Goal: Task Accomplishment & Management: Manage account settings

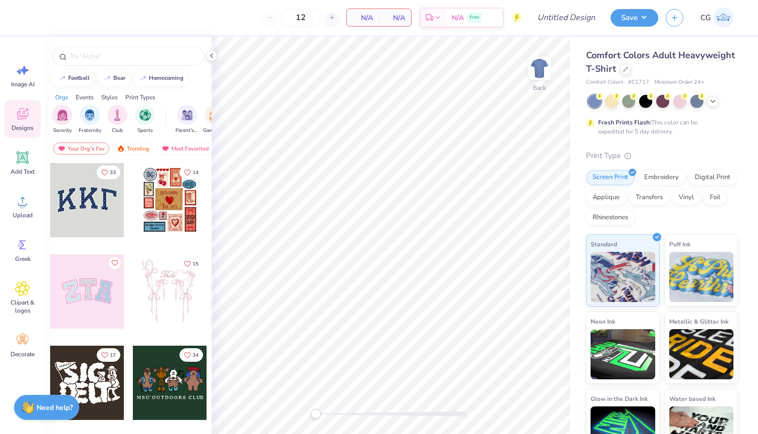
click at [718, 17] on img at bounding box center [724, 18] width 20 height 20
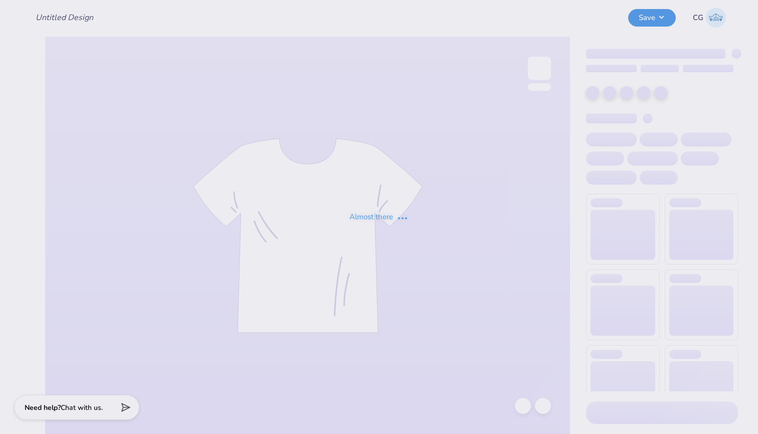
type input "[PERSON_NAME] dance team final"
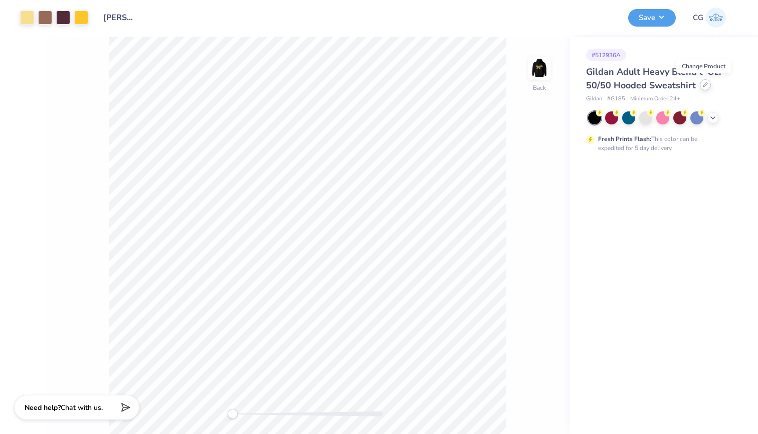
click at [703, 88] on div at bounding box center [705, 84] width 11 height 11
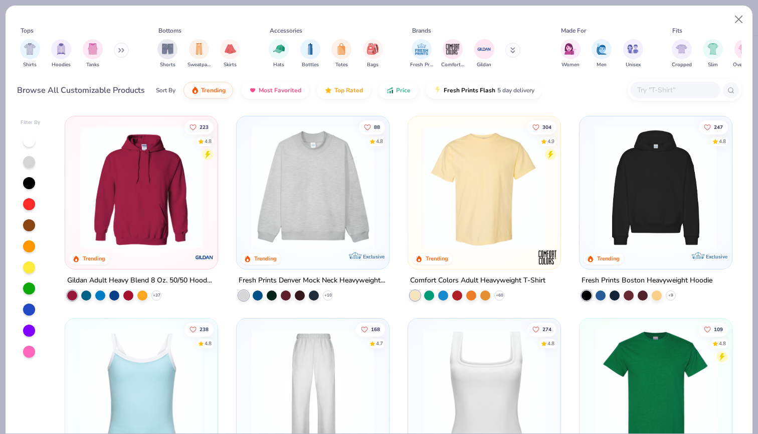
click at [692, 87] on input "text" at bounding box center [674, 90] width 77 height 12
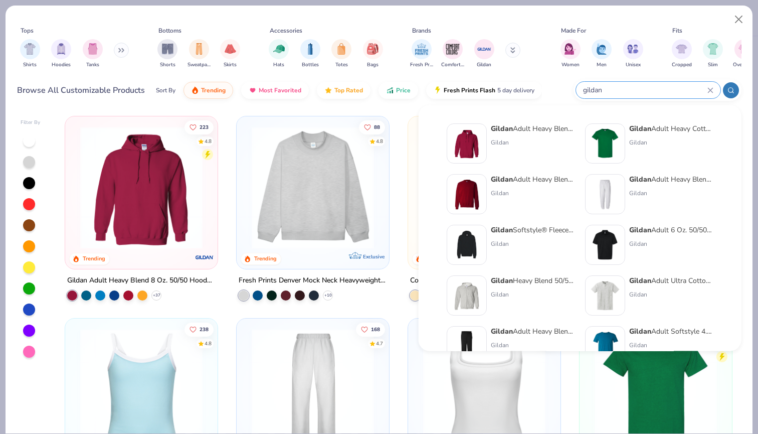
type input "gildan"
click at [685, 180] on div "Gildan Adult Heavy Blend Adult 8 Oz. 50/50 Sweatpants" at bounding box center [671, 179] width 84 height 11
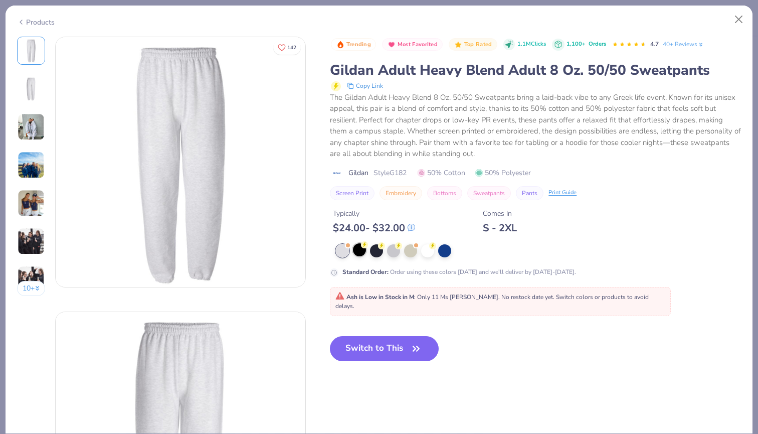
click at [365, 247] on div at bounding box center [359, 249] width 13 height 13
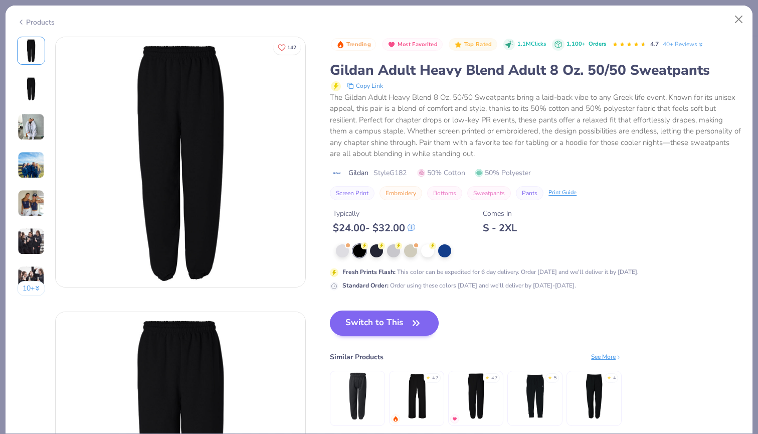
click at [389, 313] on button "Switch to This" at bounding box center [384, 322] width 109 height 25
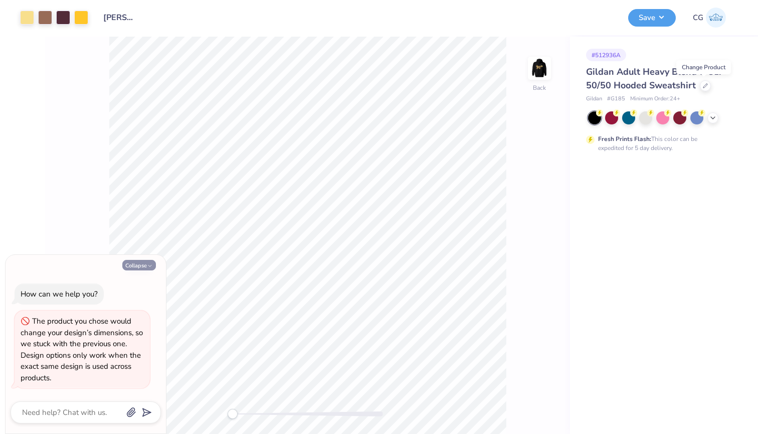
click at [135, 270] on button "Collapse" at bounding box center [139, 265] width 34 height 11
type textarea "x"
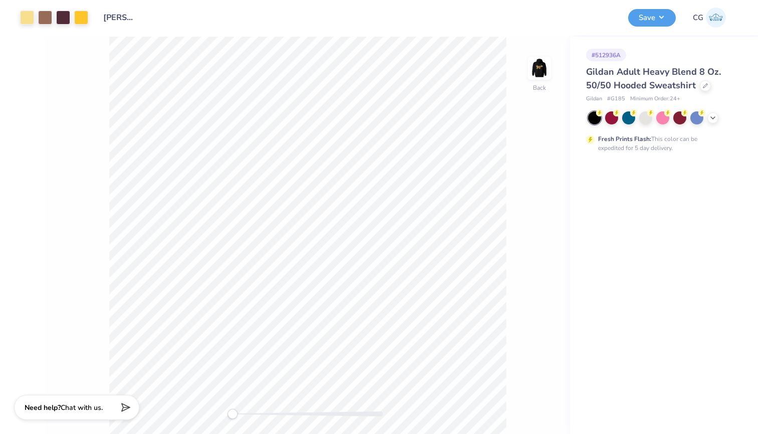
click at [717, 22] on img at bounding box center [716, 18] width 20 height 20
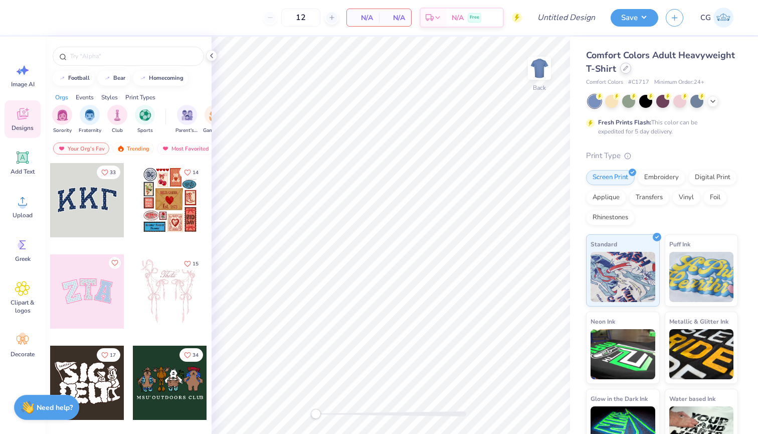
click at [624, 69] on icon at bounding box center [626, 68] width 4 height 4
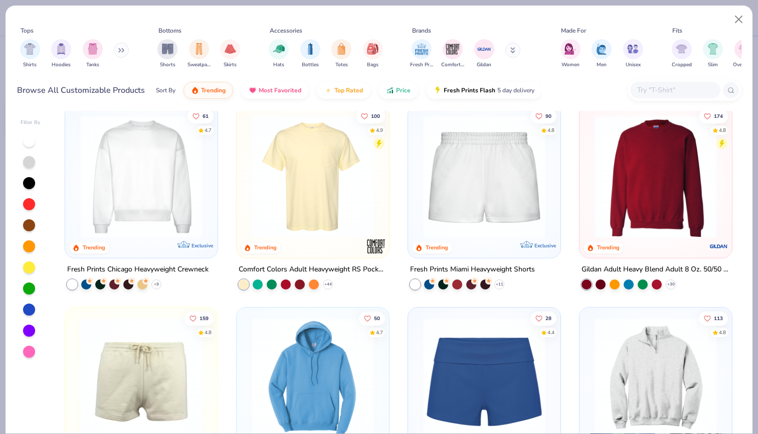
scroll to position [568, 0]
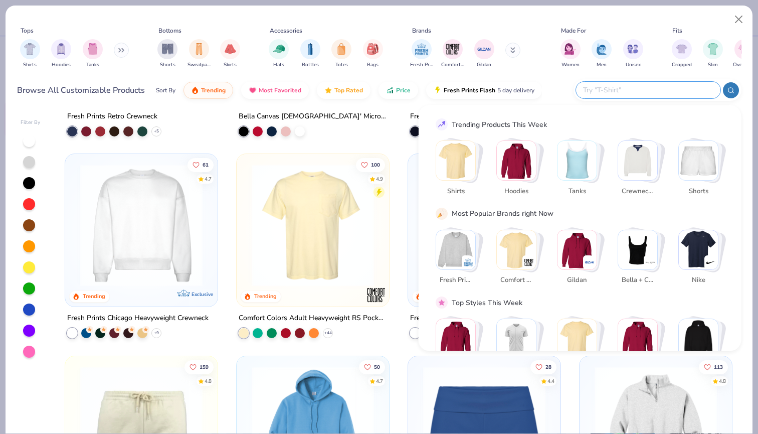
click at [667, 84] on input "text" at bounding box center [647, 90] width 131 height 12
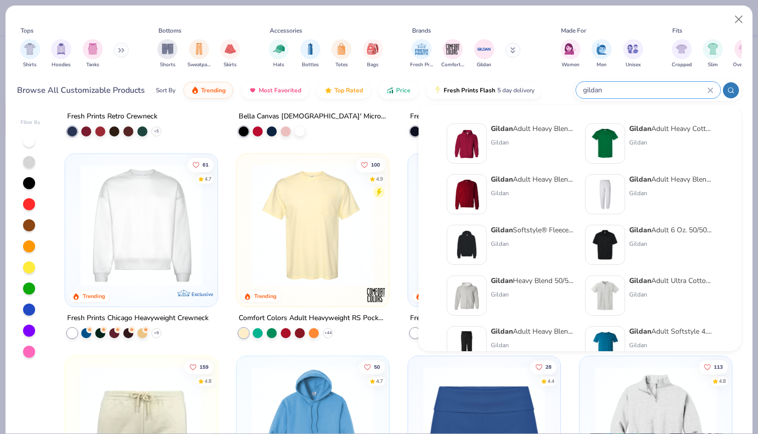
type input "gildan"
click at [603, 193] on img at bounding box center [605, 194] width 31 height 31
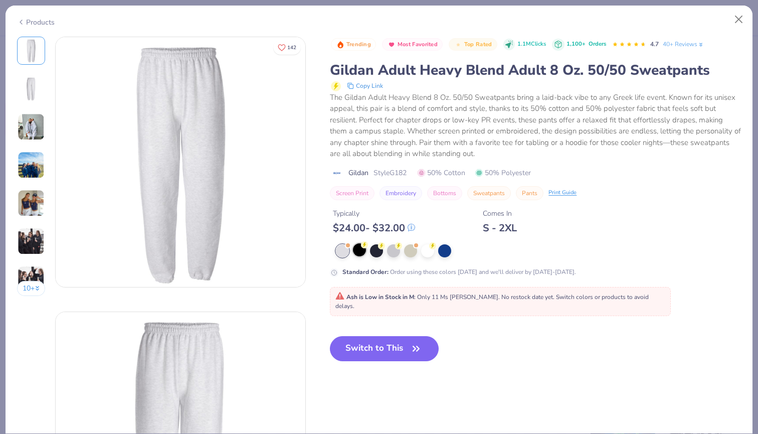
click at [363, 249] on div at bounding box center [359, 249] width 13 height 13
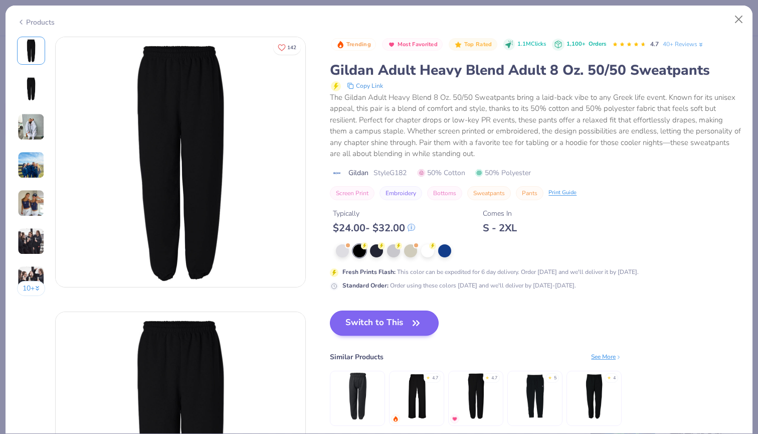
click at [385, 321] on button "Switch to This" at bounding box center [384, 322] width 109 height 25
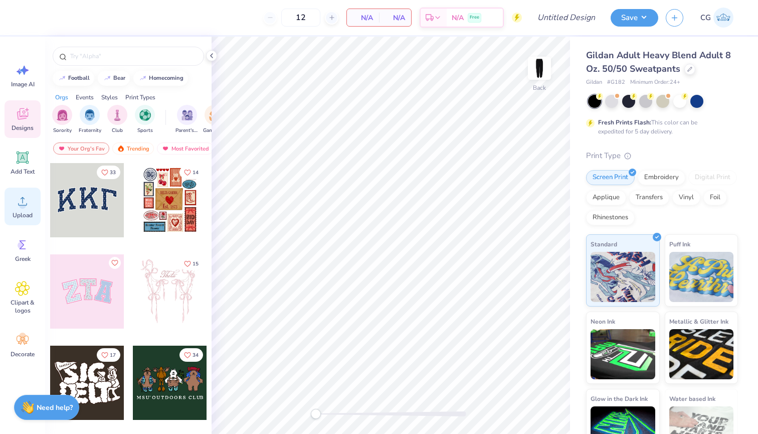
click at [25, 205] on icon at bounding box center [22, 201] width 9 height 9
click at [20, 198] on icon at bounding box center [22, 201] width 15 height 15
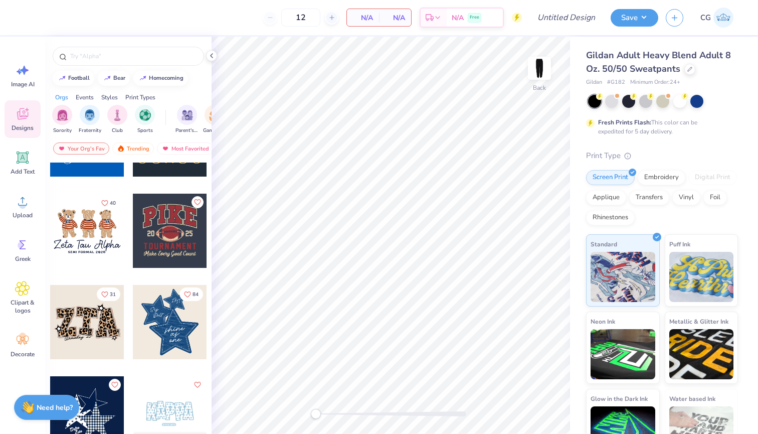
scroll to position [710, 0]
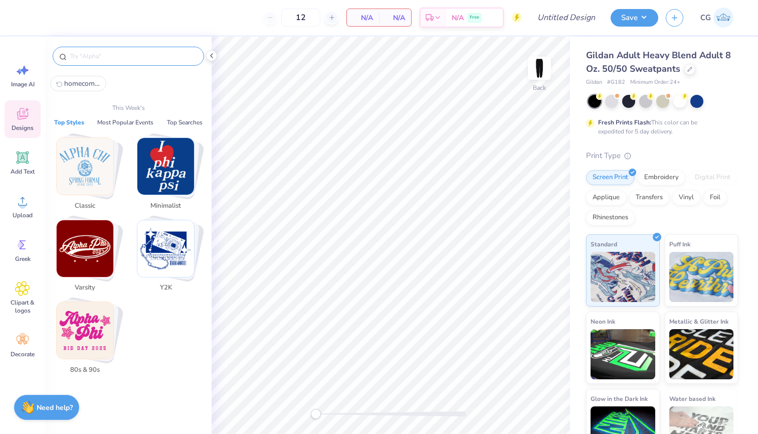
click at [120, 57] on input "text" at bounding box center [133, 56] width 128 height 10
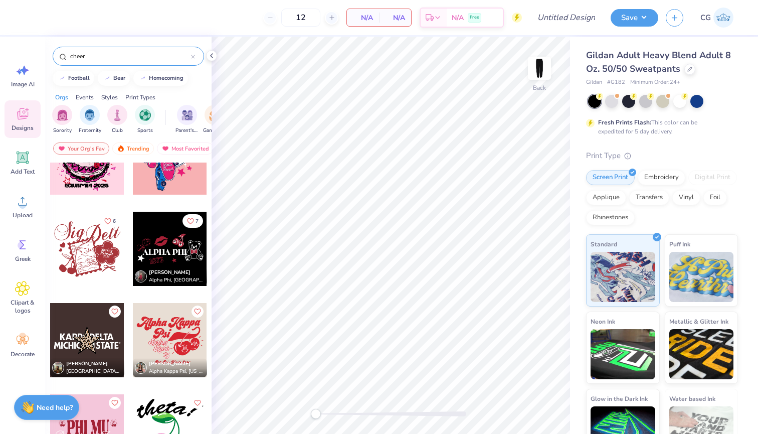
scroll to position [5347, 0]
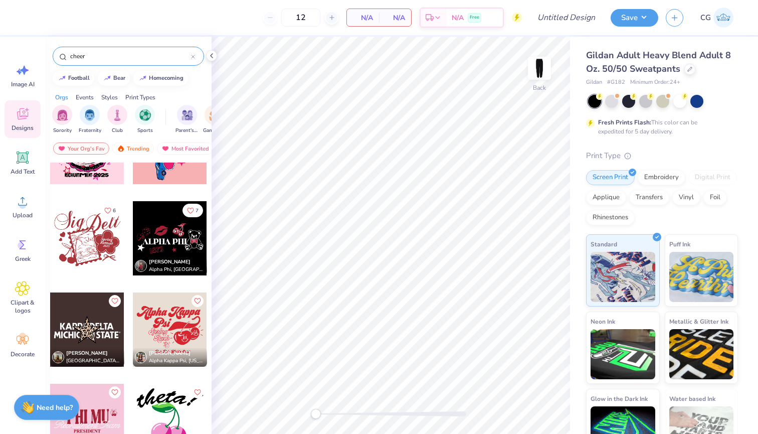
click at [104, 51] on div "cheer" at bounding box center [128, 56] width 151 height 19
click at [81, 54] on input "cheer" at bounding box center [130, 56] width 122 height 10
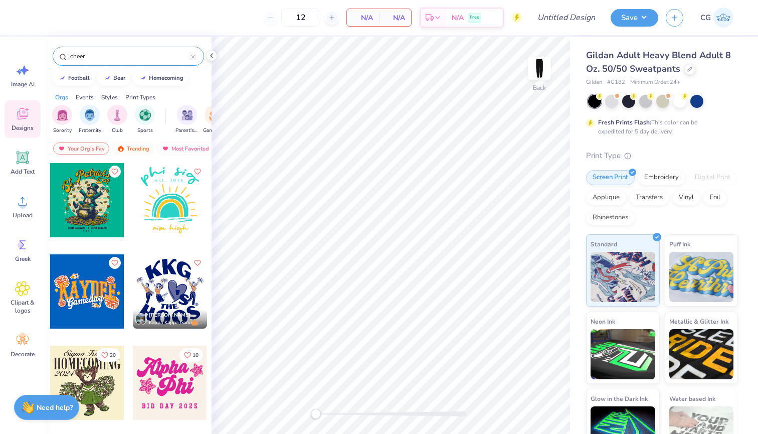
click at [81, 54] on input "cheer" at bounding box center [130, 56] width 122 height 10
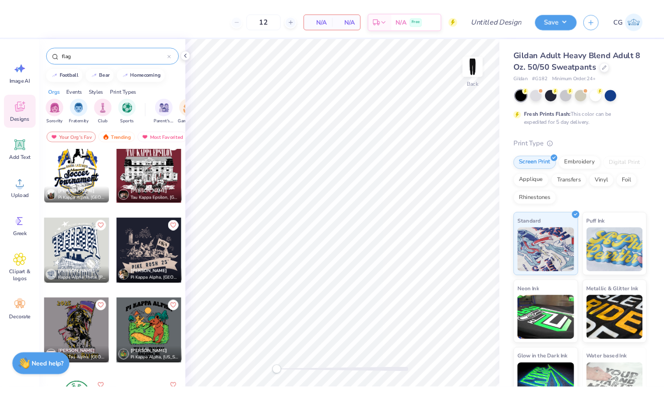
scroll to position [2576, 0]
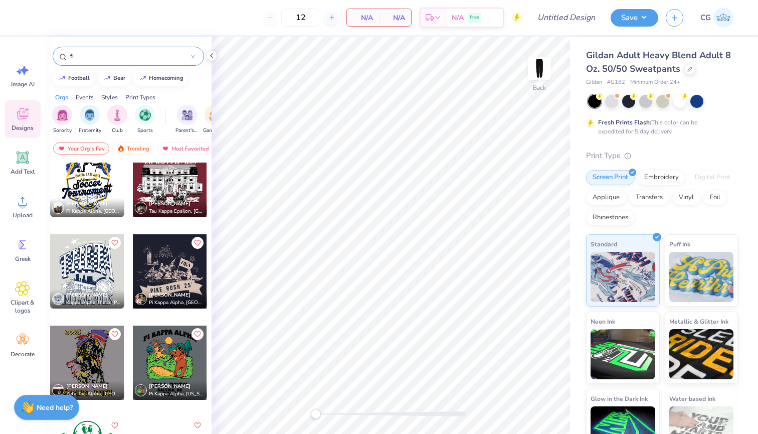
type input "f"
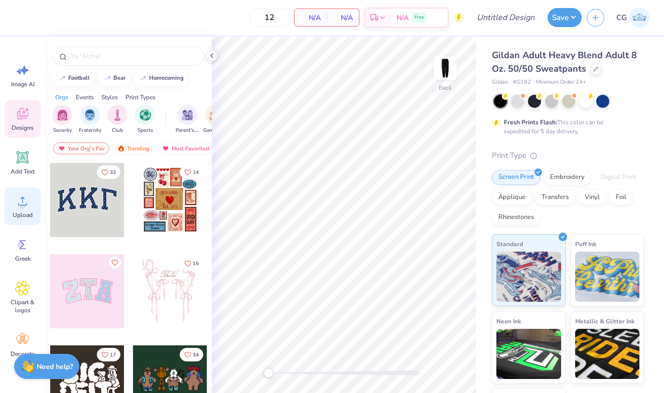
click at [23, 204] on circle at bounding box center [22, 205] width 7 height 7
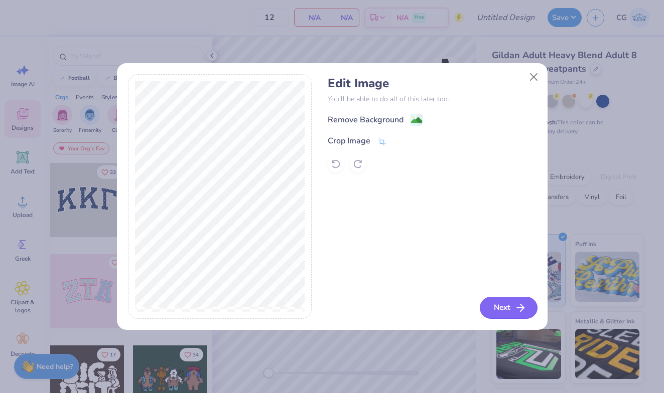
click at [503, 308] on button "Next" at bounding box center [508, 308] width 58 height 22
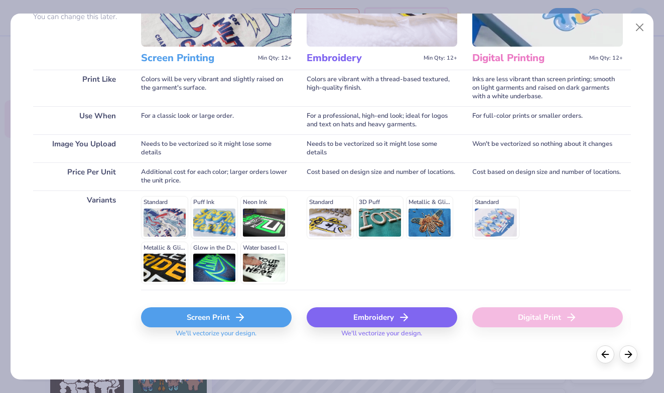
scroll to position [106, 0]
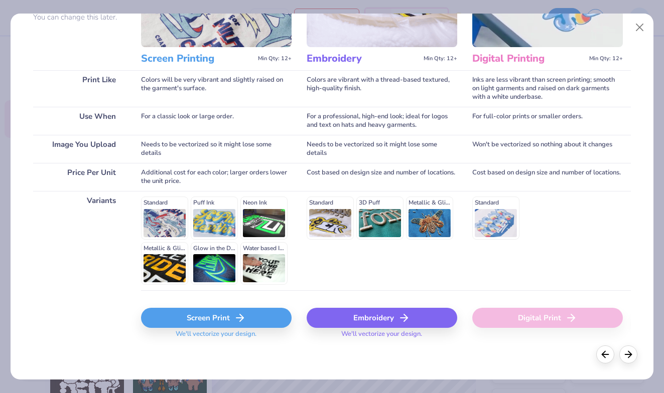
click at [226, 319] on div "Screen Print" at bounding box center [216, 318] width 150 height 20
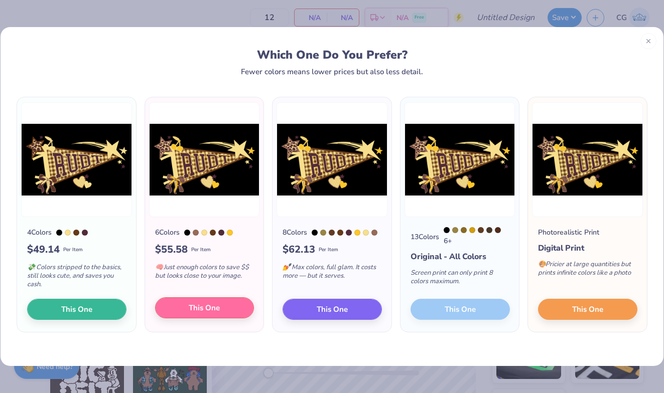
click at [218, 308] on span "This One" at bounding box center [204, 308] width 31 height 12
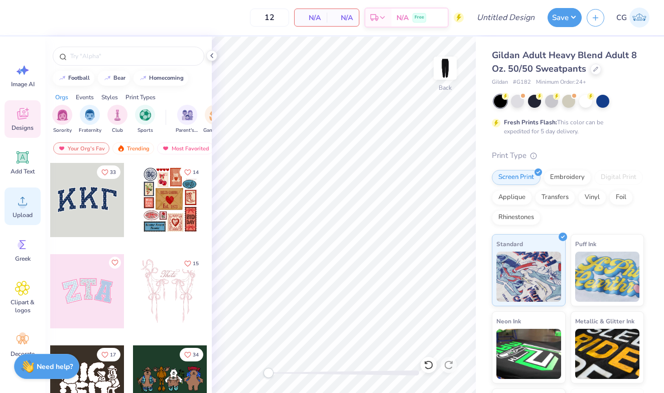
click at [28, 206] on icon at bounding box center [22, 201] width 15 height 15
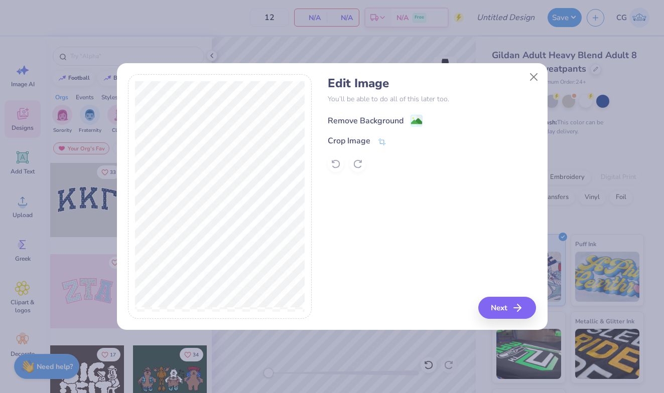
click at [413, 117] on image at bounding box center [416, 121] width 11 height 11
click at [511, 308] on button "Next" at bounding box center [508, 308] width 58 height 22
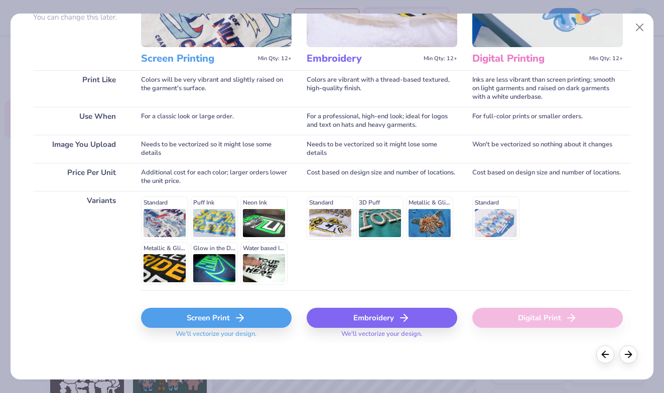
click at [219, 318] on div "Screen Print" at bounding box center [216, 318] width 150 height 20
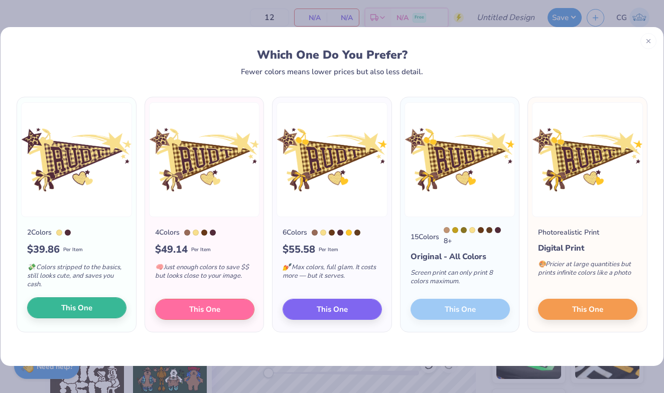
click at [79, 311] on span "This One" at bounding box center [76, 308] width 31 height 12
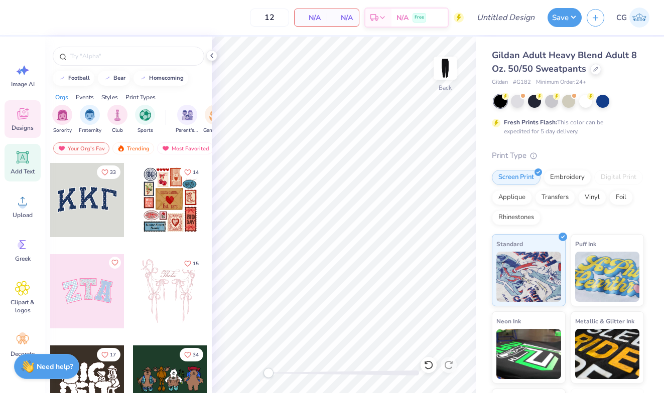
click at [25, 164] on icon at bounding box center [22, 157] width 15 height 15
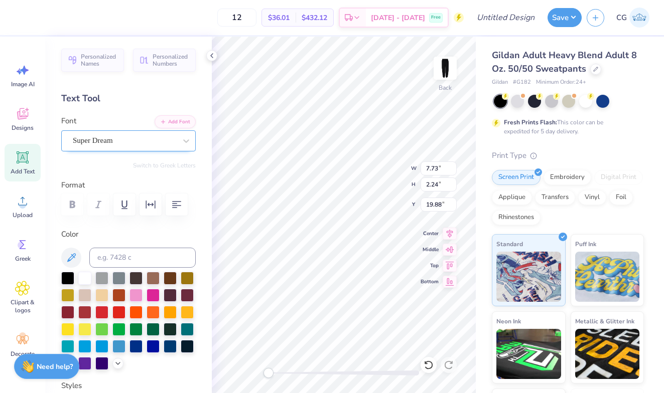
click at [122, 148] on div "Super Dream" at bounding box center [124, 141] width 105 height 16
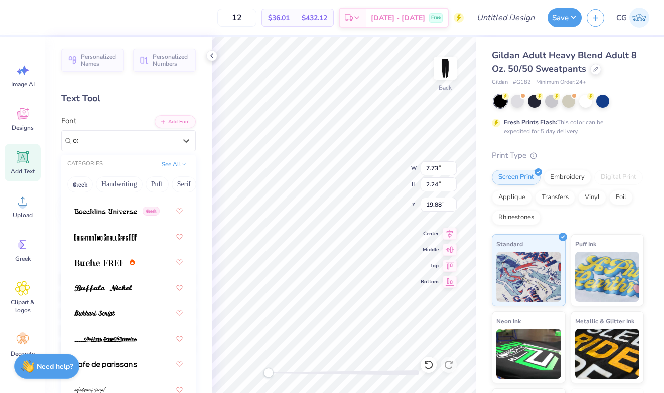
scroll to position [0, 0]
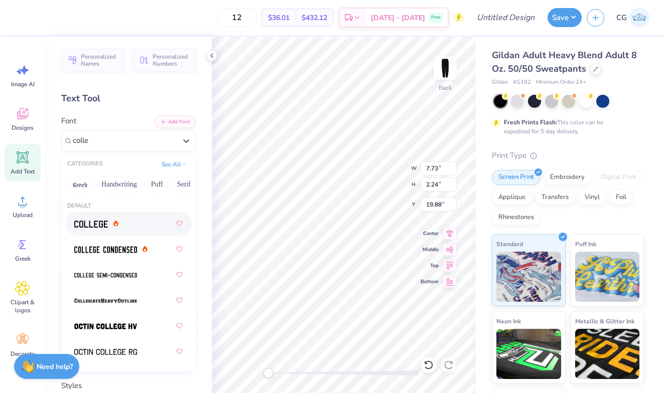
click at [86, 231] on div at bounding box center [128, 224] width 108 height 18
type input "colle"
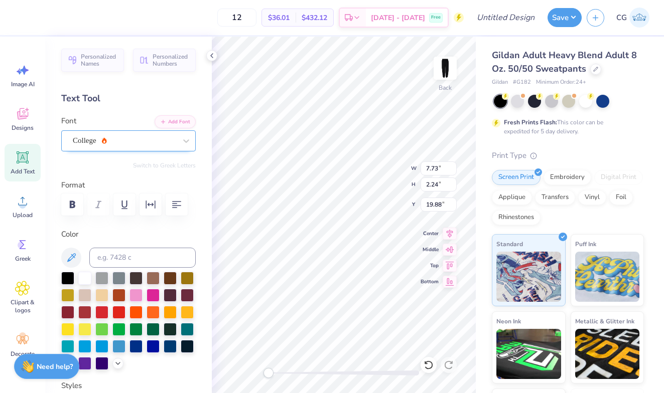
click at [156, 144] on div "College" at bounding box center [124, 141] width 105 height 16
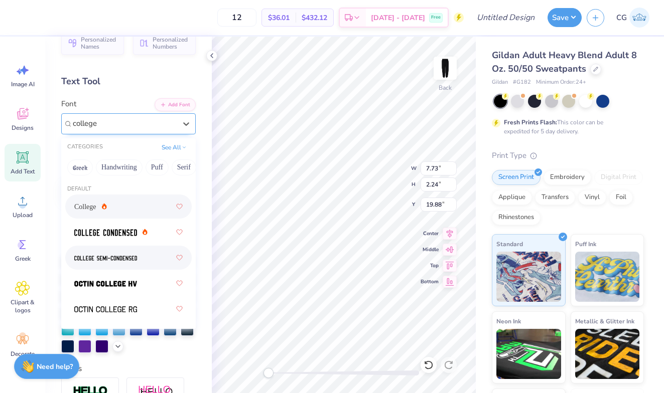
scroll to position [8, 0]
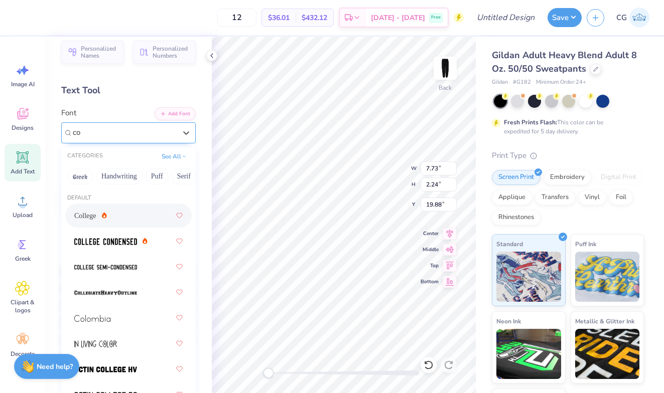
type input "c"
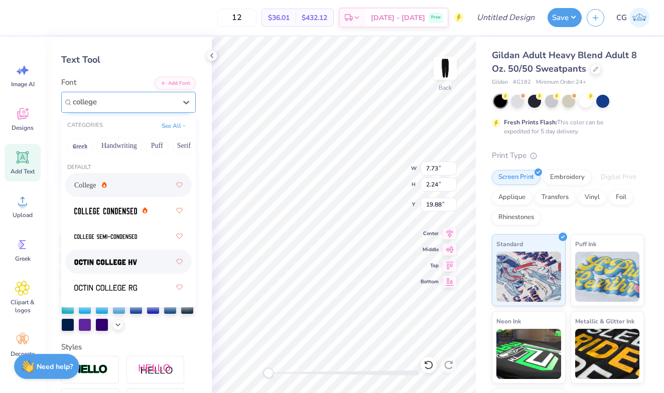
scroll to position [61, 0]
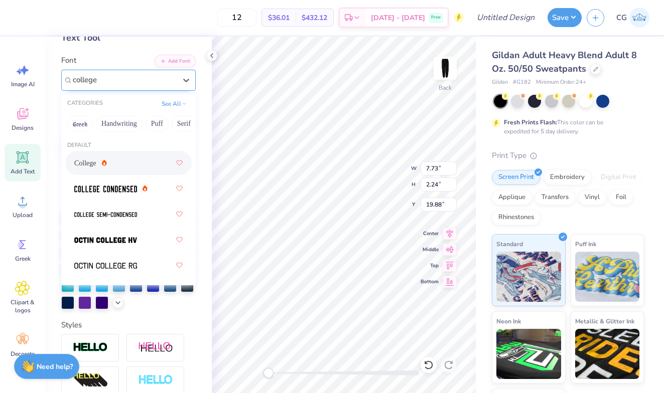
type input "college"
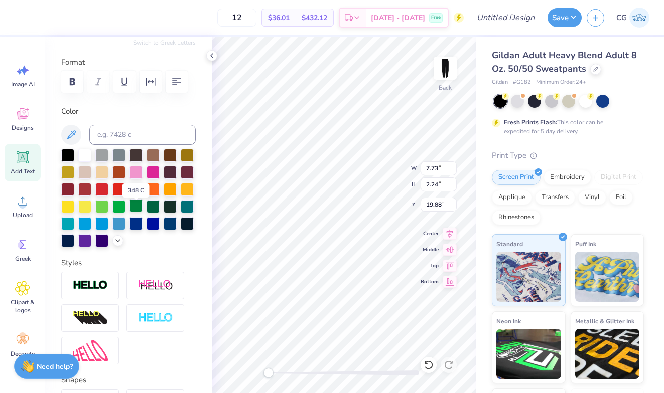
scroll to position [133, 0]
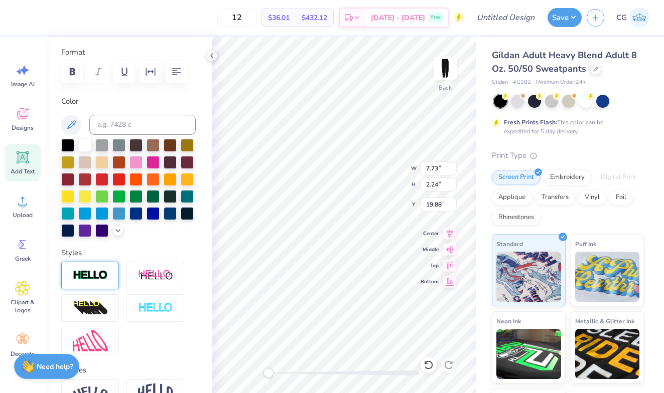
click at [86, 275] on img at bounding box center [90, 276] width 35 height 12
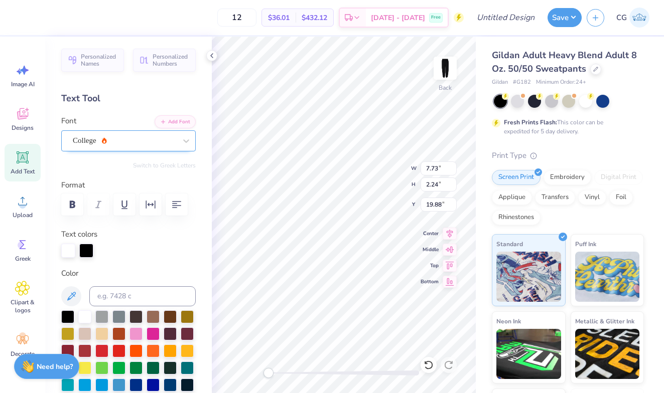
scroll to position [0, 0]
paste textarea "Rowan Dance"
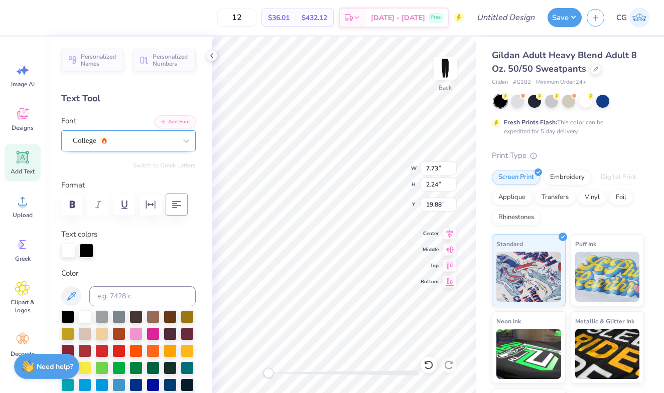
type textarea "Rowan Dance"
click at [175, 200] on icon "button" at bounding box center [177, 205] width 12 height 12
type textarea "R U D T"
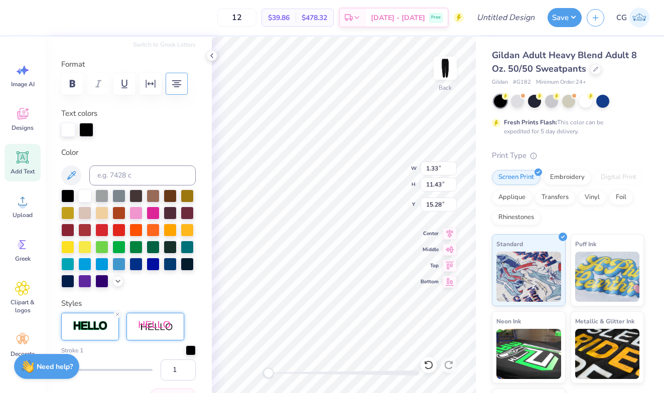
scroll to position [174, 0]
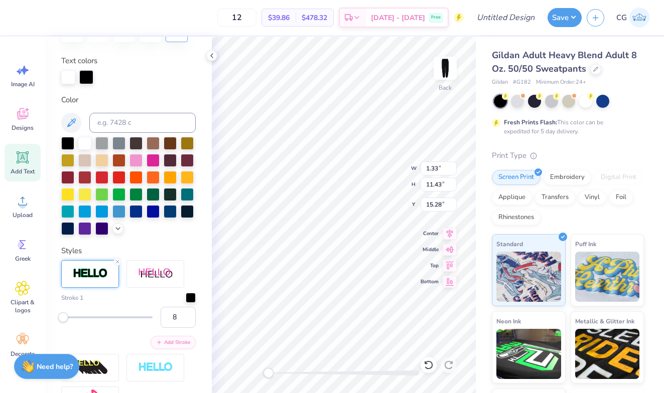
type input "9"
drag, startPoint x: 63, startPoint y: 316, endPoint x: 68, endPoint y: 316, distance: 5.5
click at [68, 316] on div "Accessibility label" at bounding box center [69, 317] width 10 height 10
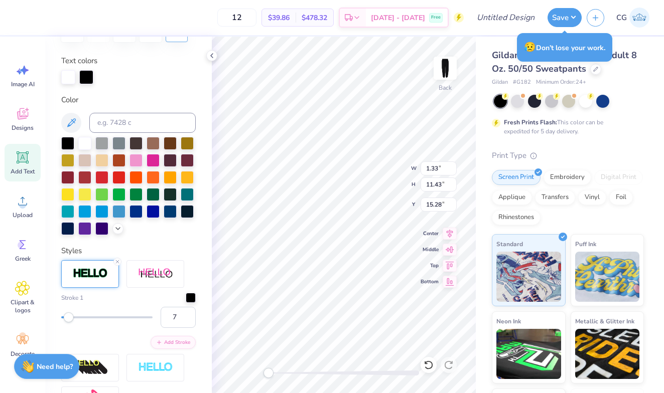
type input "6"
click at [66, 316] on div "Accessibility label" at bounding box center [66, 317] width 10 height 10
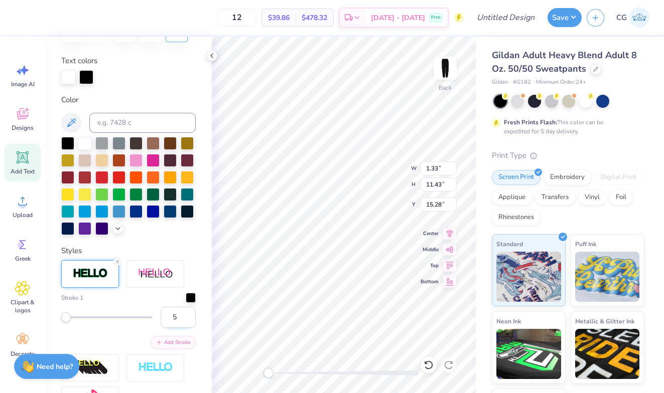
click at [186, 319] on input "5" at bounding box center [177, 317] width 35 height 21
click at [186, 319] on input "4" at bounding box center [177, 317] width 35 height 21
click at [186, 319] on input "3" at bounding box center [177, 317] width 35 height 21
click at [186, 319] on input "2" at bounding box center [177, 317] width 35 height 21
type input "1"
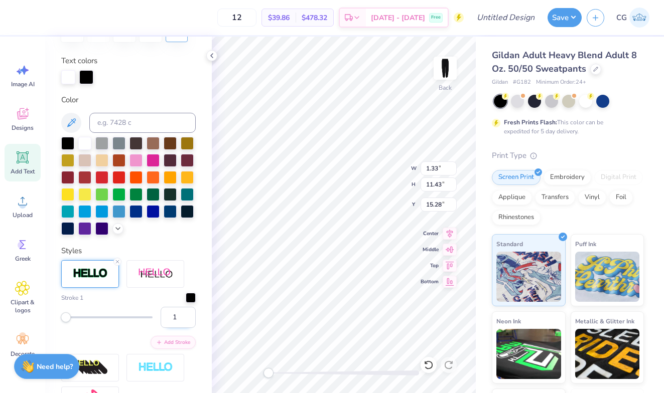
click at [186, 319] on input "1" at bounding box center [177, 317] width 35 height 21
drag, startPoint x: 311, startPoint y: 5, endPoint x: 464, endPoint y: 6, distance: 152.5
click at [311, 5] on div "12 $39.86 Per Item $478.32 Total Est. Delivery Sep 22 - 25 Free" at bounding box center [239, 17] width 448 height 35
click at [87, 79] on div at bounding box center [86, 77] width 14 height 14
click at [71, 79] on div at bounding box center [68, 77] width 14 height 14
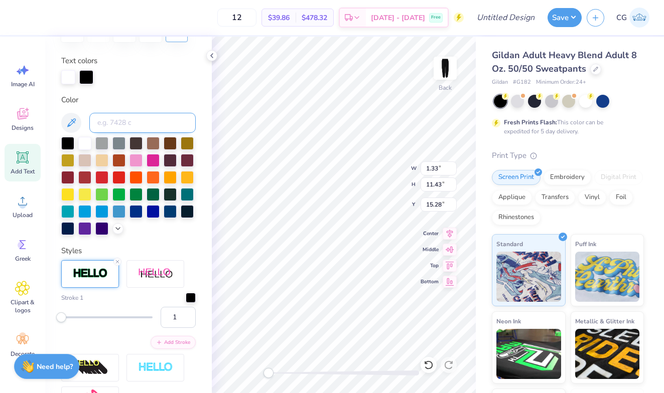
click at [123, 127] on input at bounding box center [142, 123] width 106 height 20
type input "7645"
click at [444, 4] on div "12 $39.86 Per Item $478.32 Total Est. Delivery Sep 22 - 25 Free" at bounding box center [239, 17] width 448 height 35
click at [148, 116] on input "7645" at bounding box center [142, 123] width 106 height 20
click at [147, 125] on input "7645" at bounding box center [142, 123] width 106 height 20
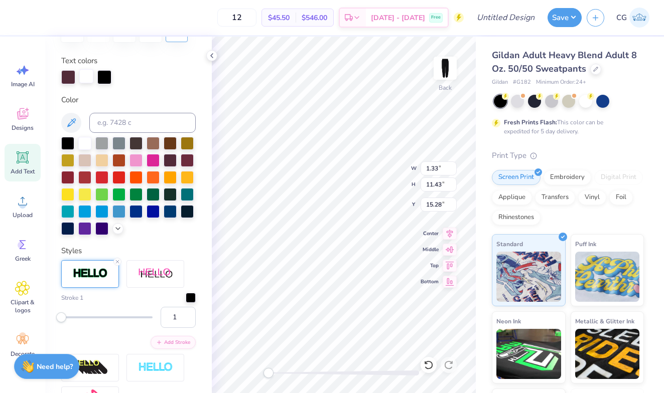
click at [87, 69] on div at bounding box center [86, 76] width 14 height 14
click at [106, 74] on div at bounding box center [104, 76] width 14 height 14
click at [143, 133] on div "Color" at bounding box center [128, 164] width 134 height 141
click at [140, 120] on input at bounding box center [142, 123] width 106 height 20
type input "1205"
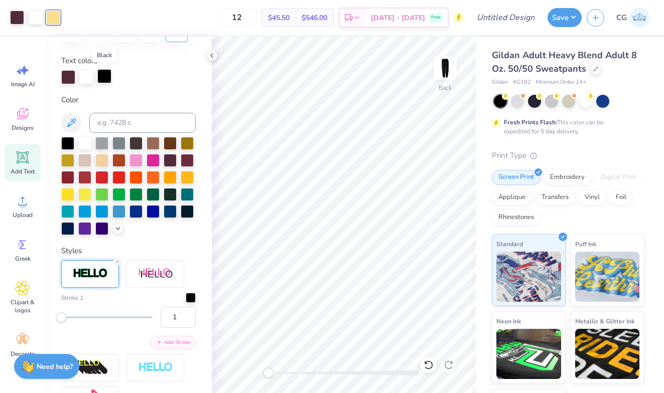
click at [105, 74] on div at bounding box center [104, 76] width 14 height 14
click at [164, 97] on label "Color" at bounding box center [128, 100] width 134 height 12
click at [88, 78] on div at bounding box center [86, 76] width 14 height 14
click at [90, 79] on div at bounding box center [86, 76] width 14 height 14
click at [121, 122] on input at bounding box center [142, 123] width 106 height 20
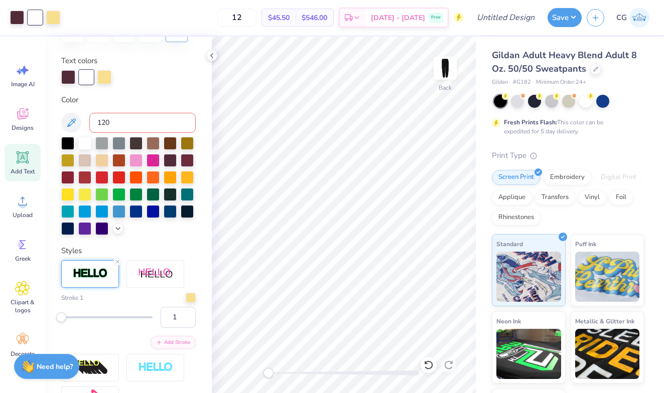
type input "1205"
click at [85, 77] on div at bounding box center [86, 76] width 14 height 14
click at [124, 127] on input at bounding box center [142, 123] width 106 height 20
type input "1205"
click at [92, 72] on div at bounding box center [86, 76] width 14 height 14
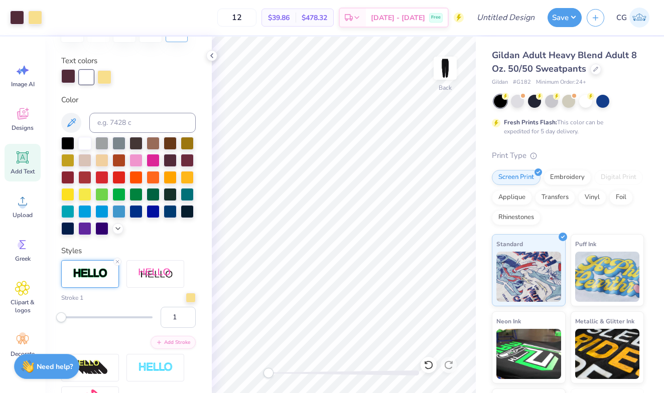
click at [68, 76] on div at bounding box center [68, 76] width 14 height 14
click at [126, 113] on input at bounding box center [142, 123] width 106 height 20
click at [66, 72] on div at bounding box center [68, 77] width 14 height 14
click at [117, 120] on input at bounding box center [142, 123] width 106 height 20
type input "1"
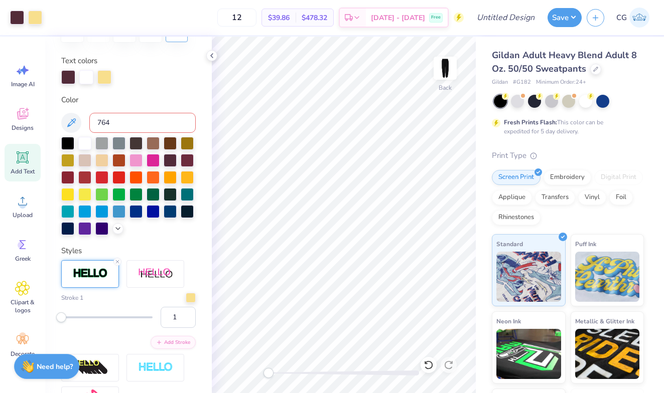
type input "7645"
click at [476, 127] on div "Gildan Adult Heavy Blend Adult 8 Oz. 50/50 Sweatpants Gildan # G182 Minimum Ord…" at bounding box center [569, 249] width 188 height 424
click at [20, 207] on circle at bounding box center [22, 205] width 7 height 7
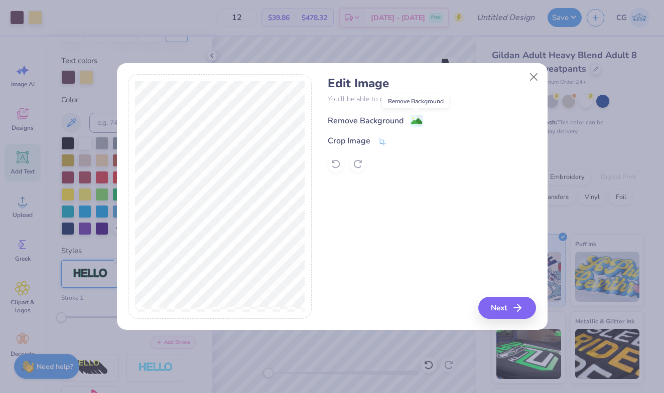
click at [414, 119] on image at bounding box center [416, 121] width 11 height 11
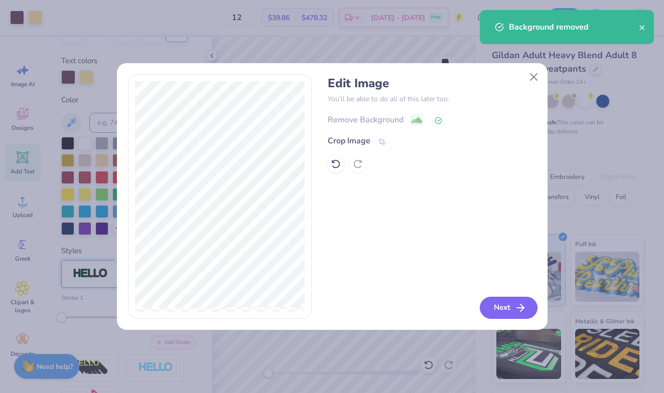
click at [513, 308] on button "Next" at bounding box center [508, 308] width 58 height 22
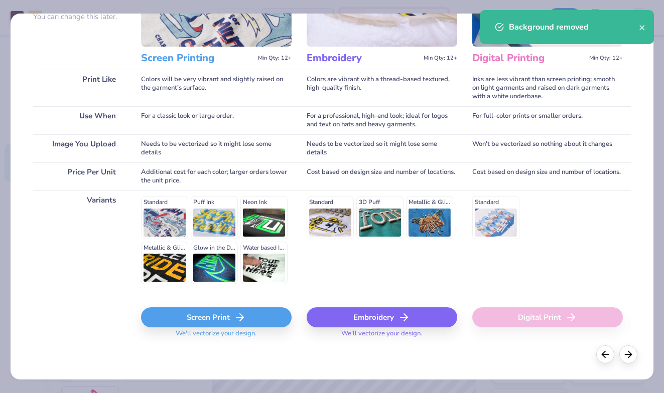
scroll to position [106, 0]
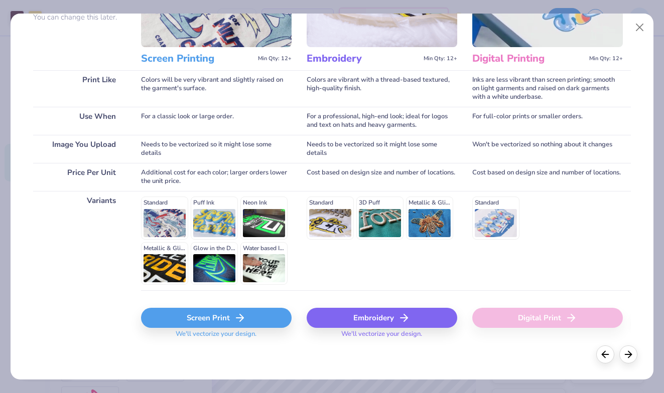
click at [246, 318] on div "Screen Print" at bounding box center [216, 318] width 150 height 20
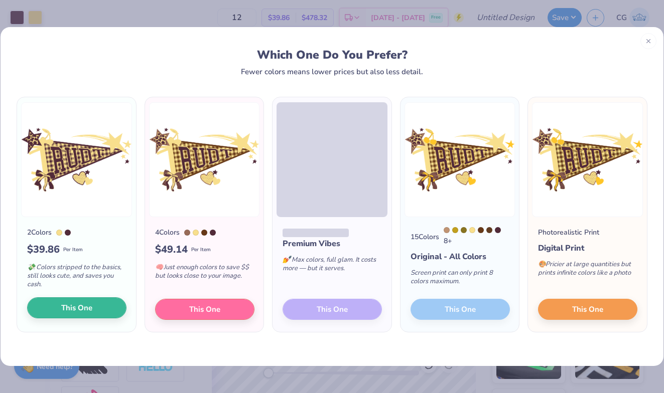
click at [90, 310] on span "This One" at bounding box center [76, 308] width 31 height 12
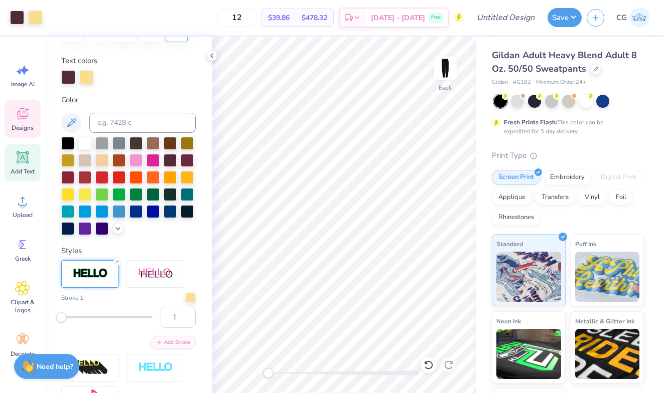
click at [19, 125] on span "Designs" at bounding box center [23, 128] width 22 height 8
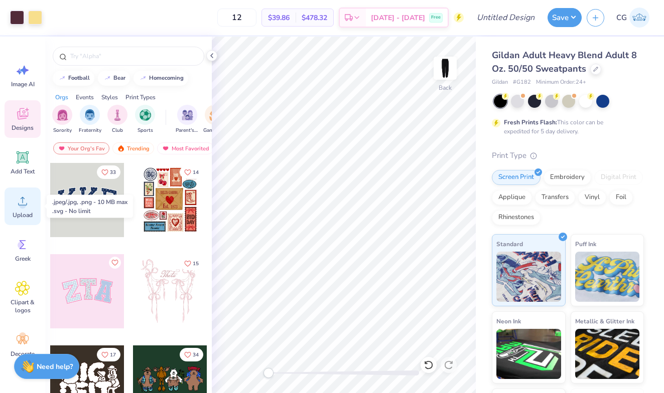
click at [30, 196] on icon at bounding box center [22, 201] width 15 height 15
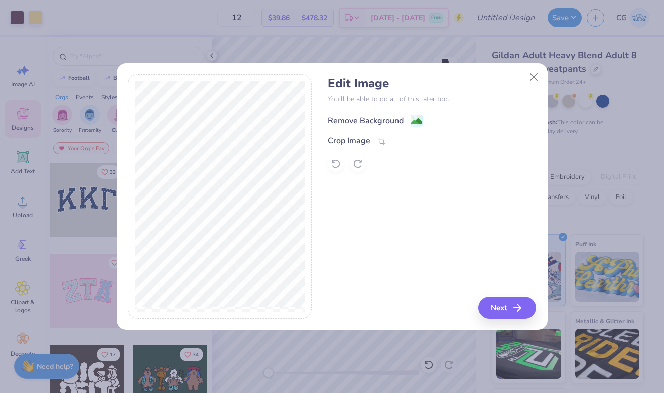
click at [417, 120] on image at bounding box center [416, 121] width 11 height 11
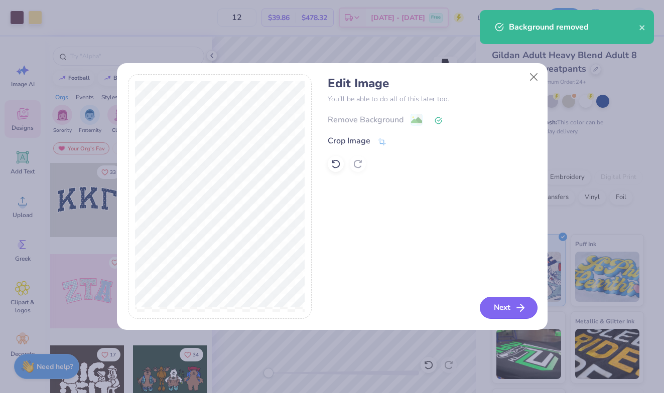
click at [501, 310] on button "Next" at bounding box center [508, 308] width 58 height 22
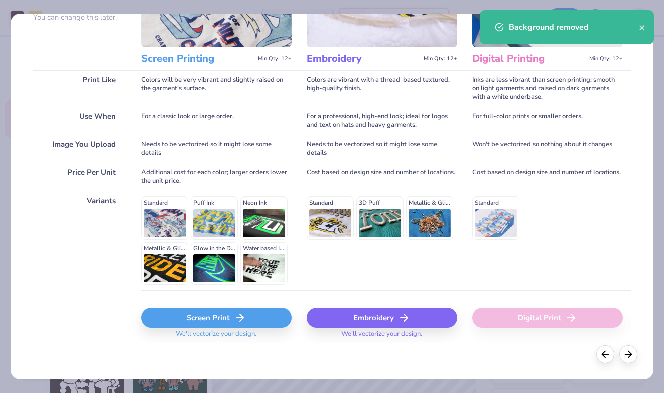
click at [259, 327] on div "Screen Print" at bounding box center [216, 318] width 150 height 20
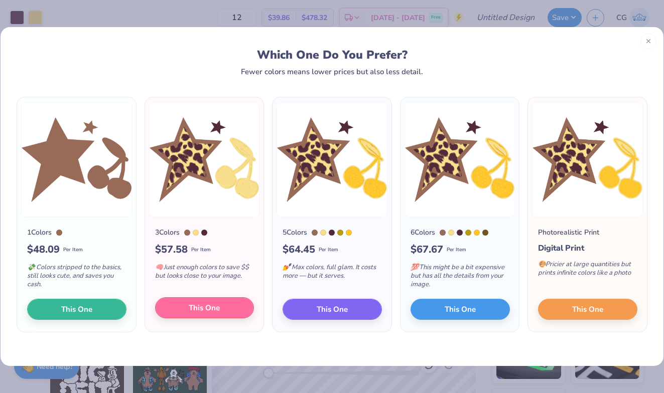
click at [196, 300] on button "This One" at bounding box center [204, 307] width 99 height 21
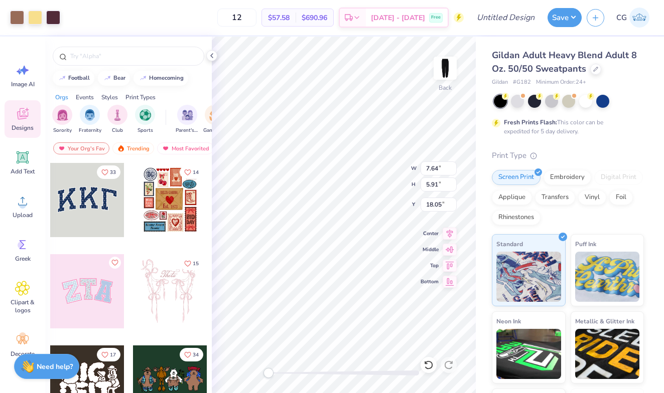
type input "3.53"
type input "3.08"
type input "20.98"
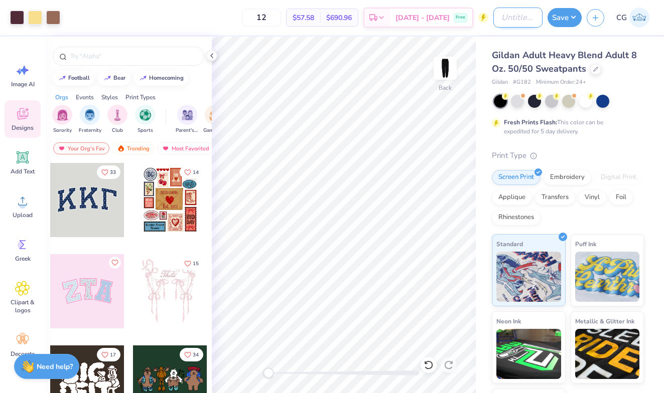
click at [513, 20] on input "Design Title" at bounding box center [517, 18] width 49 height 20
type input "rowan dance sweat pants"
click at [563, 21] on button "Save" at bounding box center [564, 16] width 34 height 19
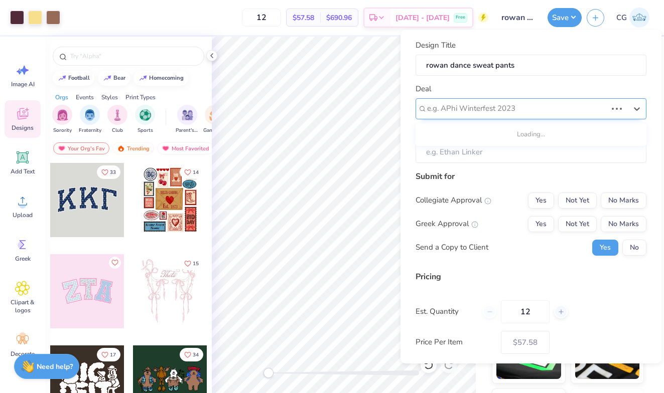
click at [506, 98] on div "e.g. APhi Winterfest 2023" at bounding box center [530, 108] width 231 height 21
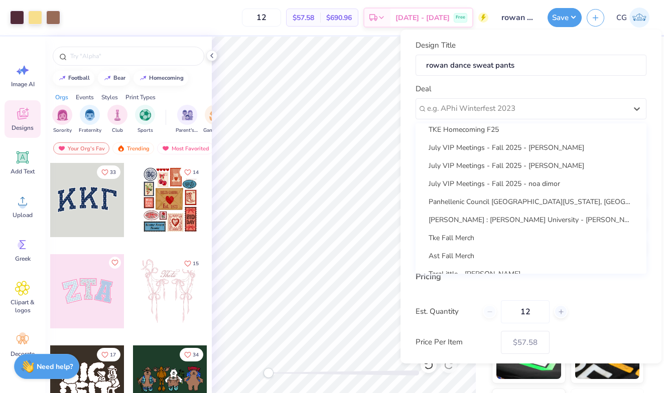
scroll to position [271, 0]
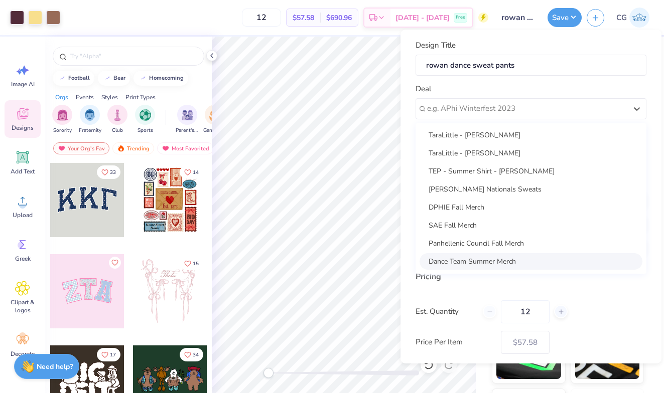
click at [489, 262] on div "Dance Team Summer Merch" at bounding box center [530, 261] width 223 height 17
type input "Charlie Moule"
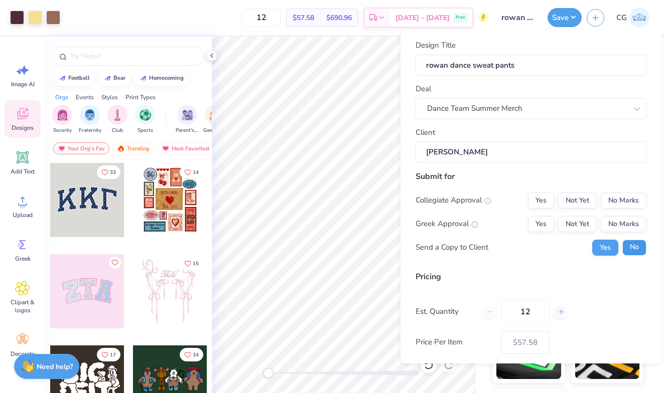
click at [628, 246] on button "No" at bounding box center [634, 248] width 24 height 16
click at [547, 200] on button "Yes" at bounding box center [541, 201] width 26 height 16
click at [614, 227] on button "No Marks" at bounding box center [623, 224] width 46 height 16
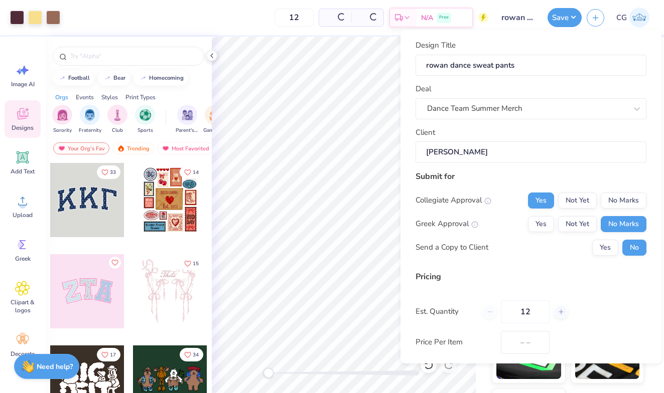
type input "$57.58"
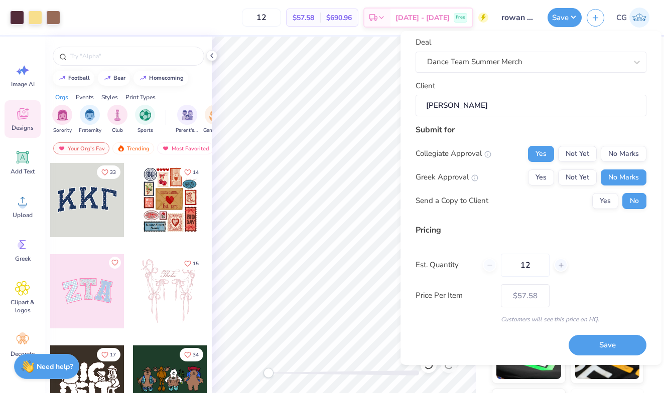
scroll to position [48, 0]
click at [557, 260] on div at bounding box center [561, 266] width 14 height 14
click at [558, 261] on div at bounding box center [561, 266] width 14 height 14
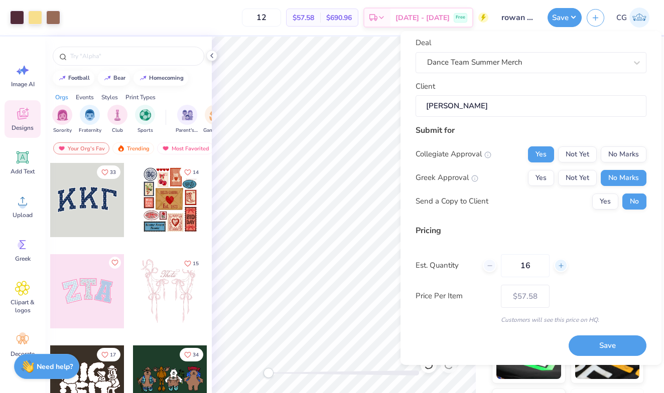
click at [558, 261] on div at bounding box center [561, 266] width 14 height 14
type input "20"
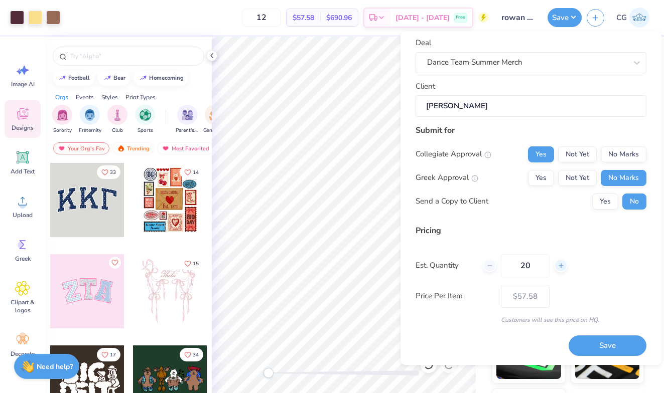
type input "20"
click at [583, 345] on button "Save" at bounding box center [607, 346] width 78 height 21
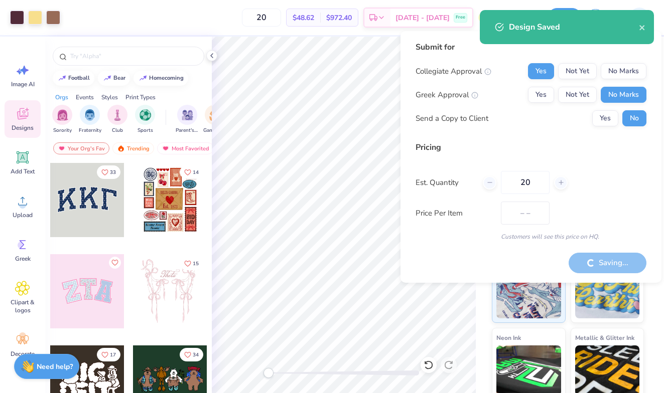
type input "$48.62"
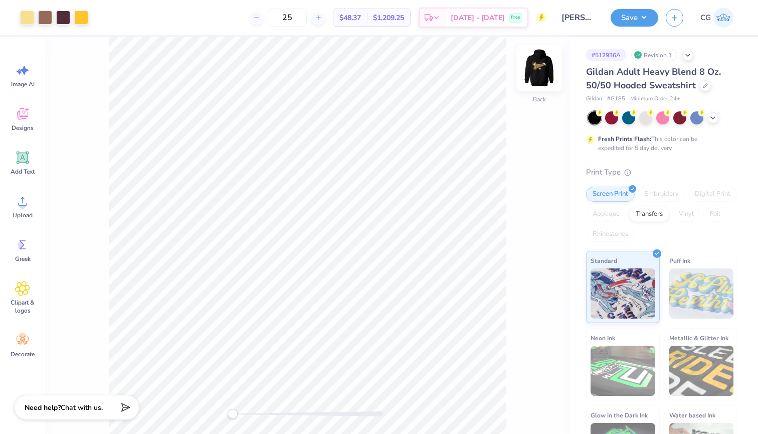
click at [534, 64] on img at bounding box center [540, 68] width 40 height 40
click at [507, 118] on div "Front" at bounding box center [307, 235] width 525 height 397
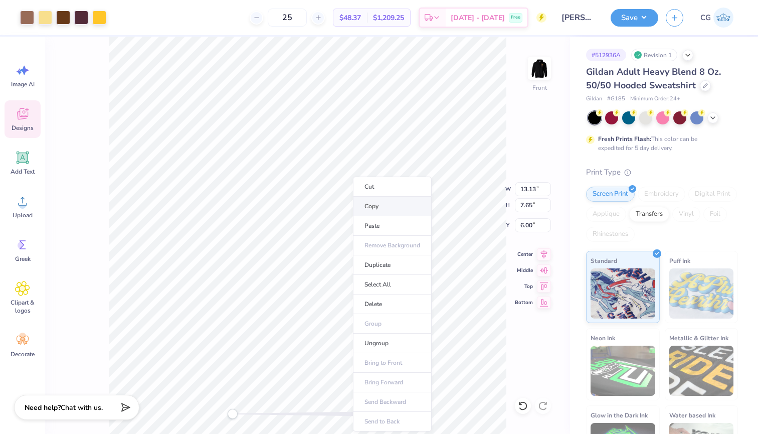
click at [388, 206] on li "Copy" at bounding box center [392, 207] width 79 height 20
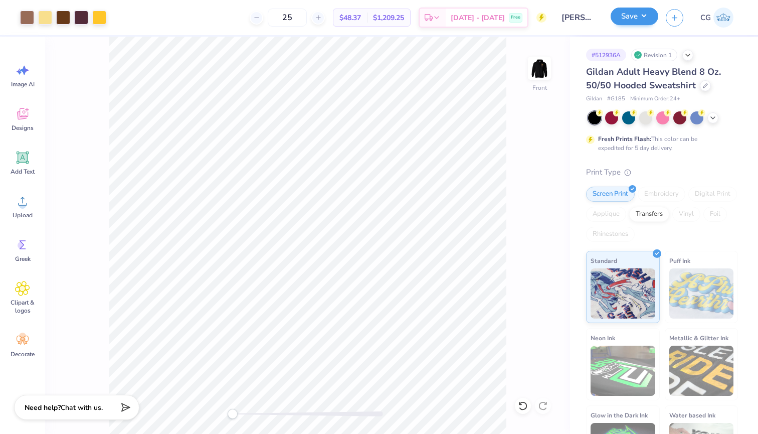
click at [639, 15] on button "Save" at bounding box center [635, 17] width 48 height 18
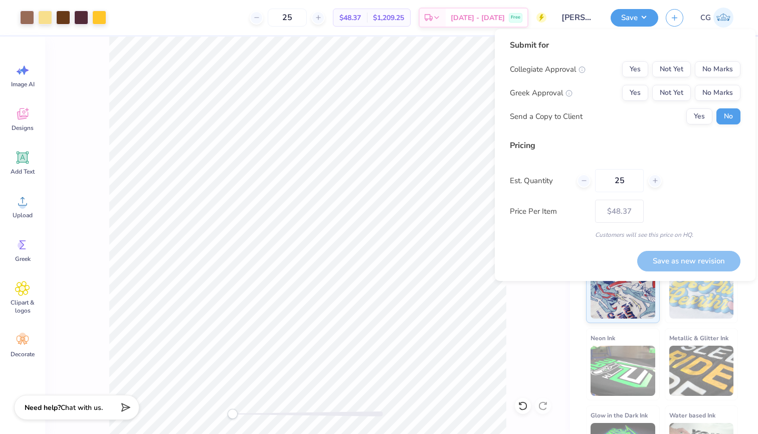
click at [728, 16] on img at bounding box center [724, 18] width 20 height 20
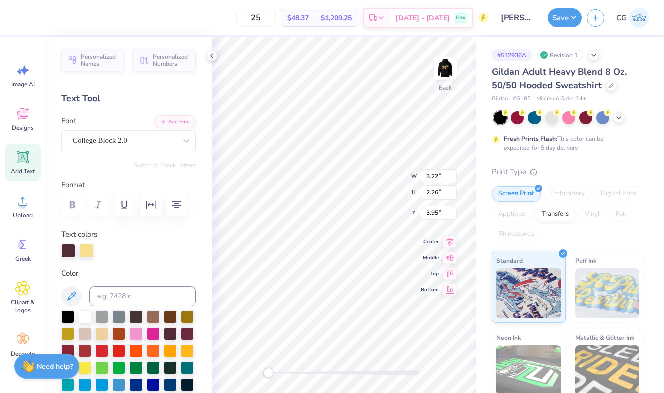
scroll to position [1, 1]
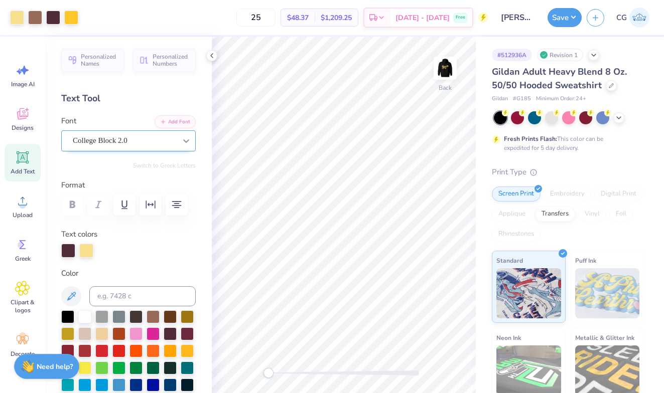
click at [183, 136] on icon at bounding box center [186, 141] width 10 height 10
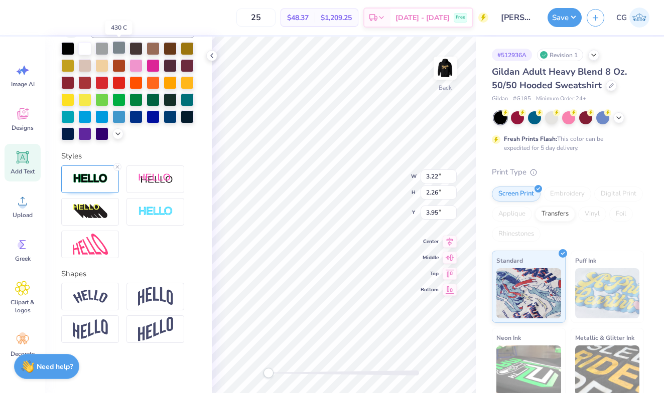
scroll to position [268, 0]
click at [89, 182] on img at bounding box center [90, 179] width 35 height 12
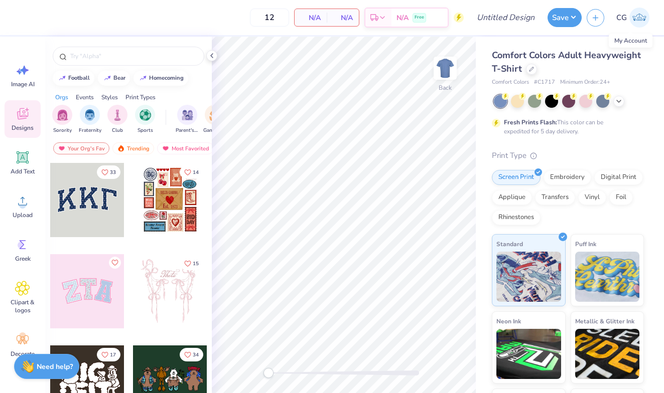
click at [643, 18] on img at bounding box center [639, 18] width 20 height 20
